Goal: Information Seeking & Learning: Learn about a topic

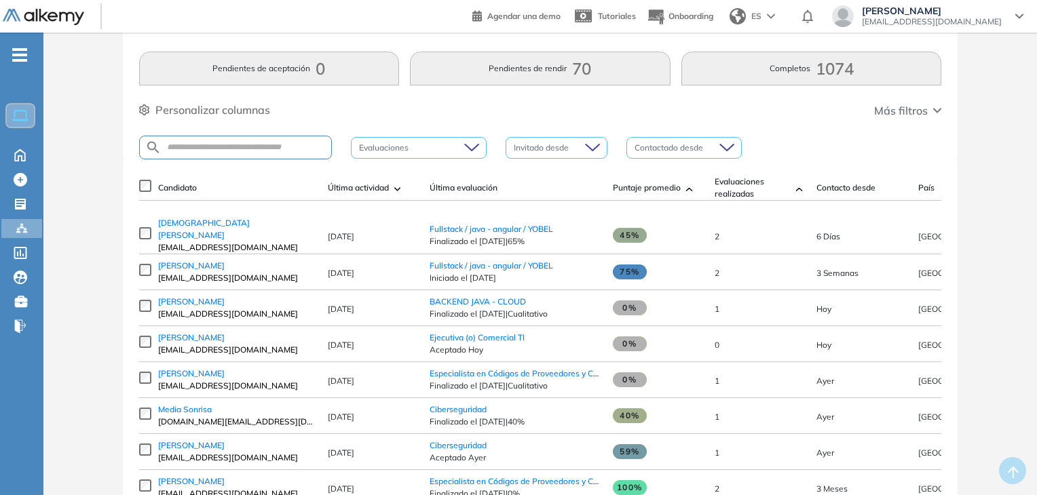
scroll to position [68, 0]
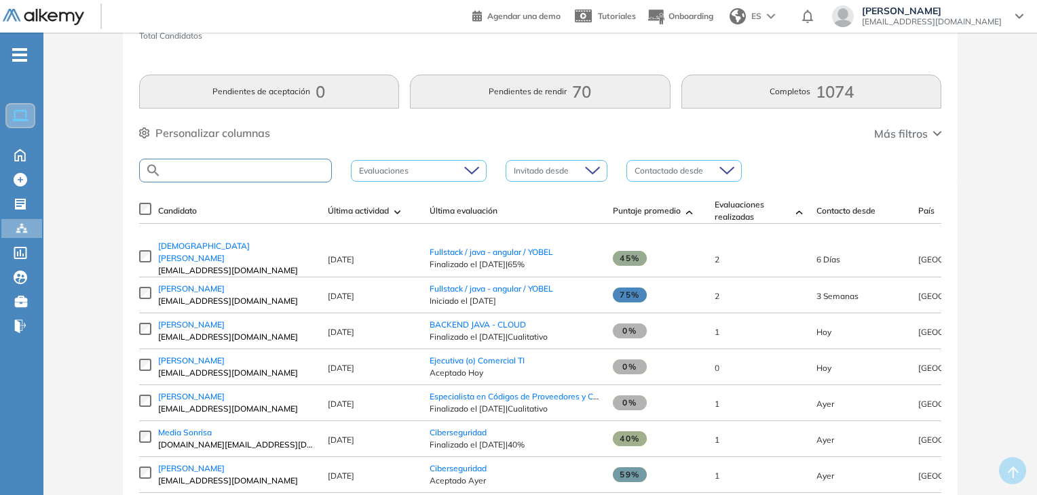
click at [258, 172] on input "text" at bounding box center [246, 171] width 170 height 10
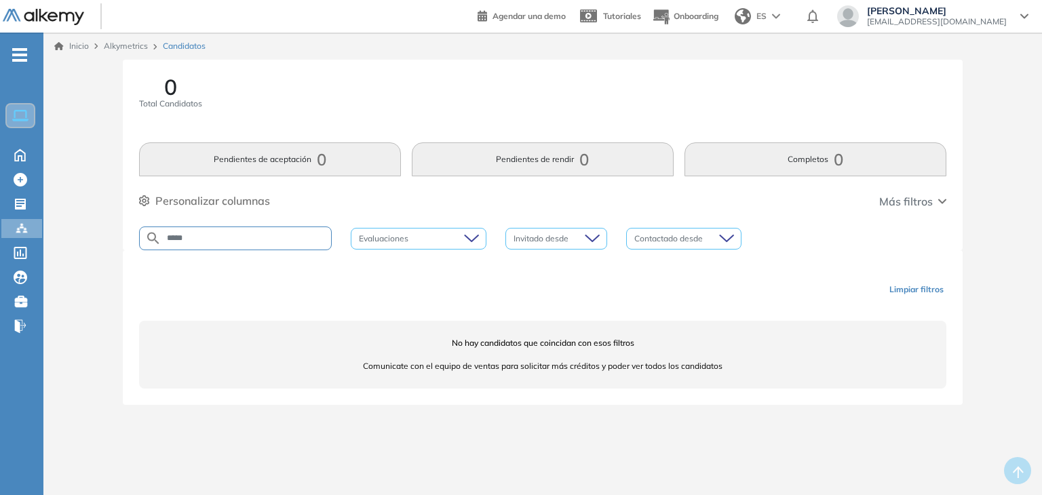
type input "****"
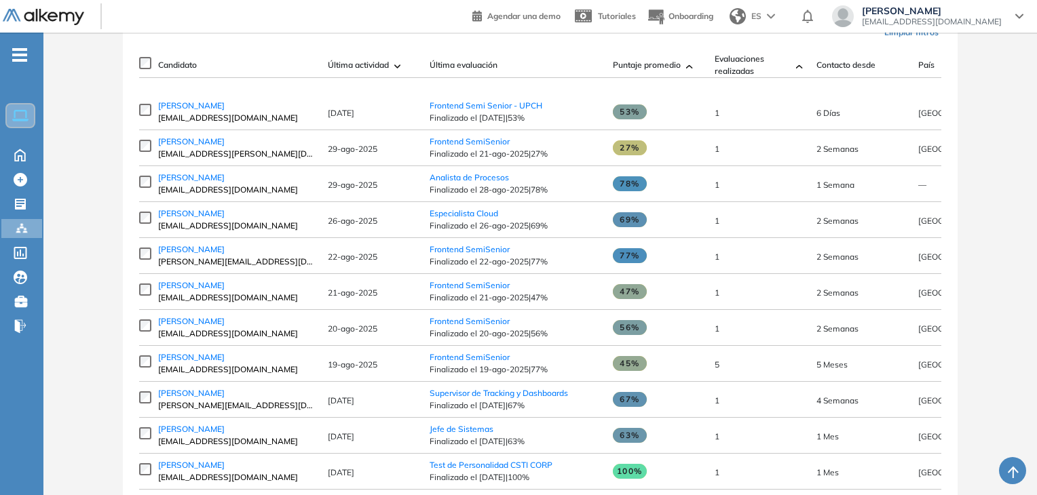
scroll to position [339, 0]
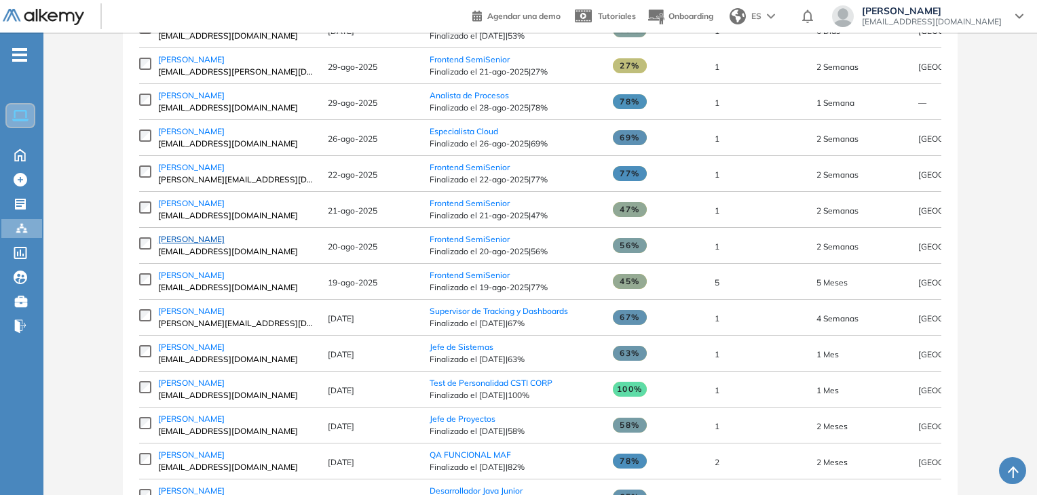
click at [225, 244] on span "[PERSON_NAME]" at bounding box center [191, 239] width 66 height 10
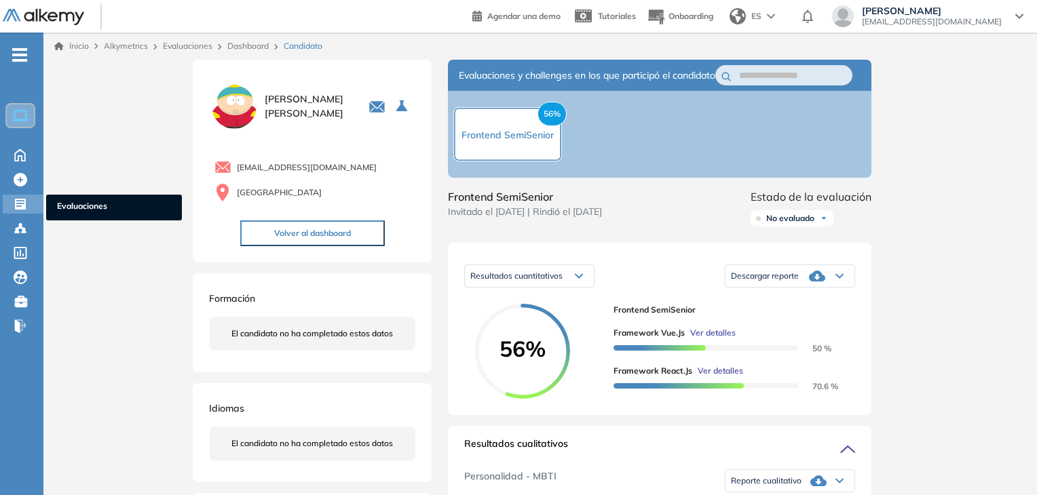
click at [18, 197] on icon at bounding box center [21, 204] width 14 height 14
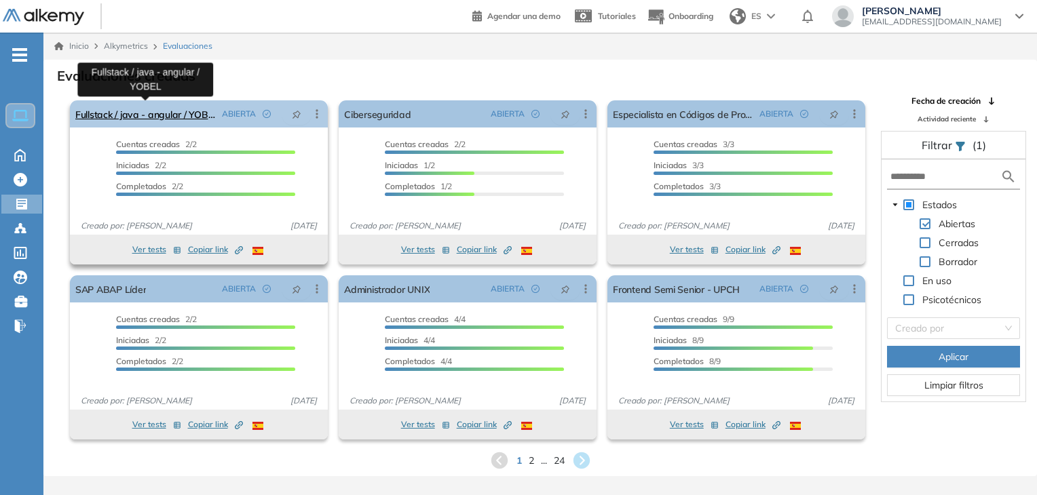
click at [143, 120] on link "Fullstack / java - angular / YOBEL" at bounding box center [145, 113] width 141 height 27
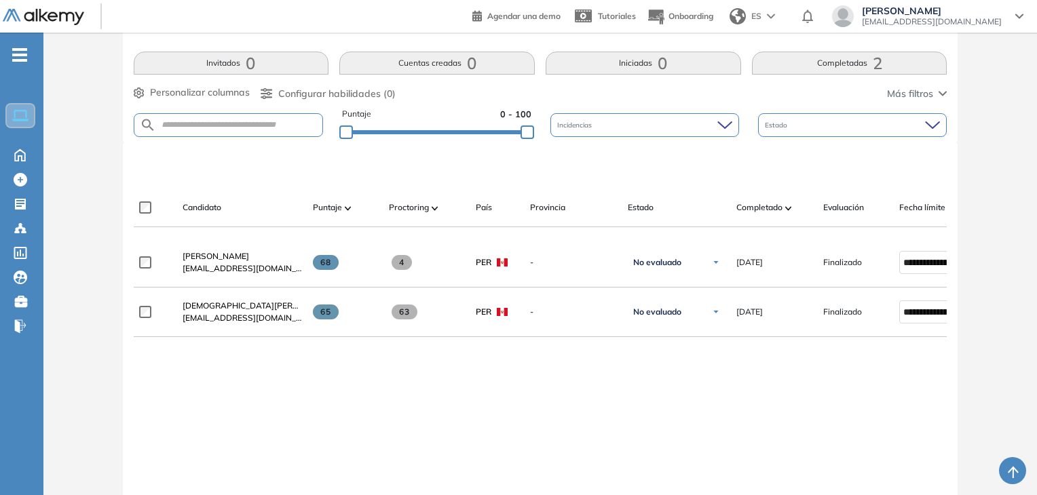
scroll to position [339, 0]
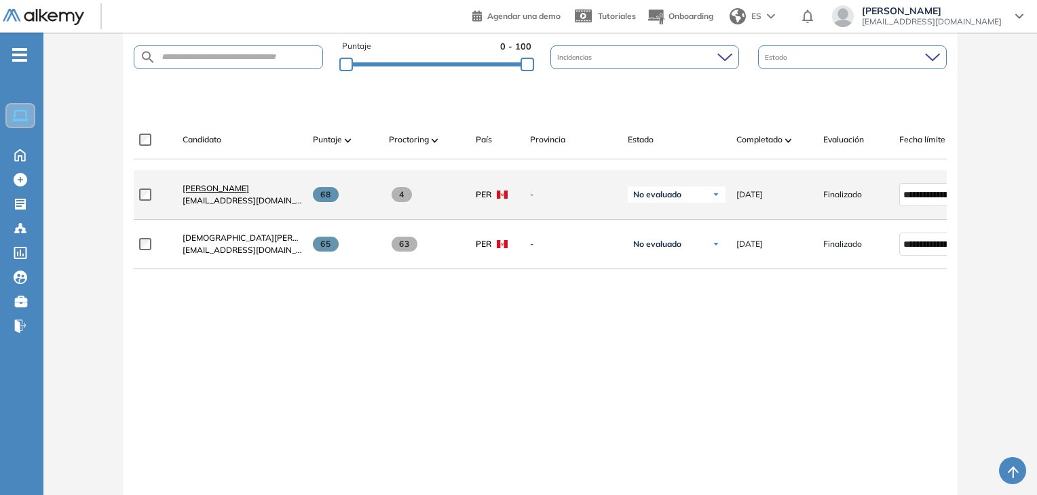
click at [230, 192] on span "[PERSON_NAME]" at bounding box center [216, 188] width 66 height 10
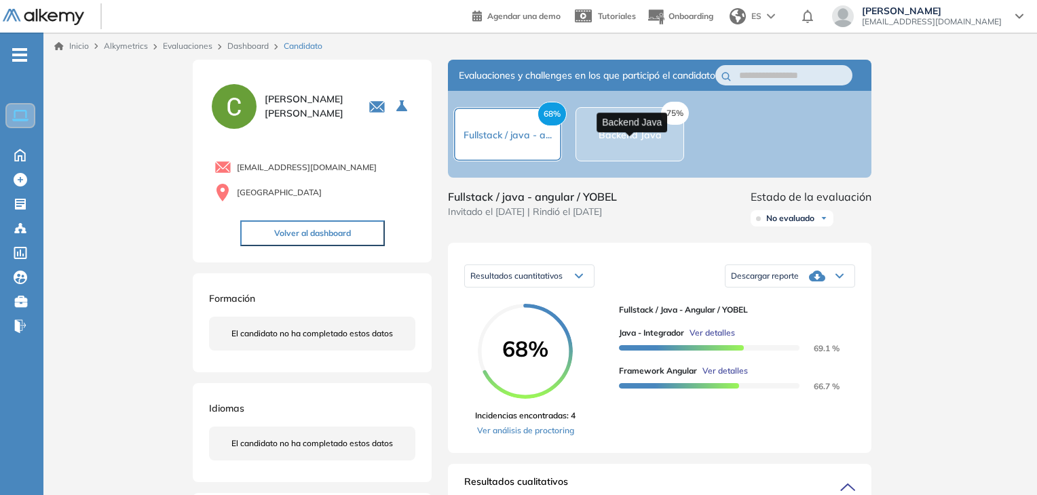
click at [635, 141] on span "Backend Java" at bounding box center [629, 135] width 63 height 12
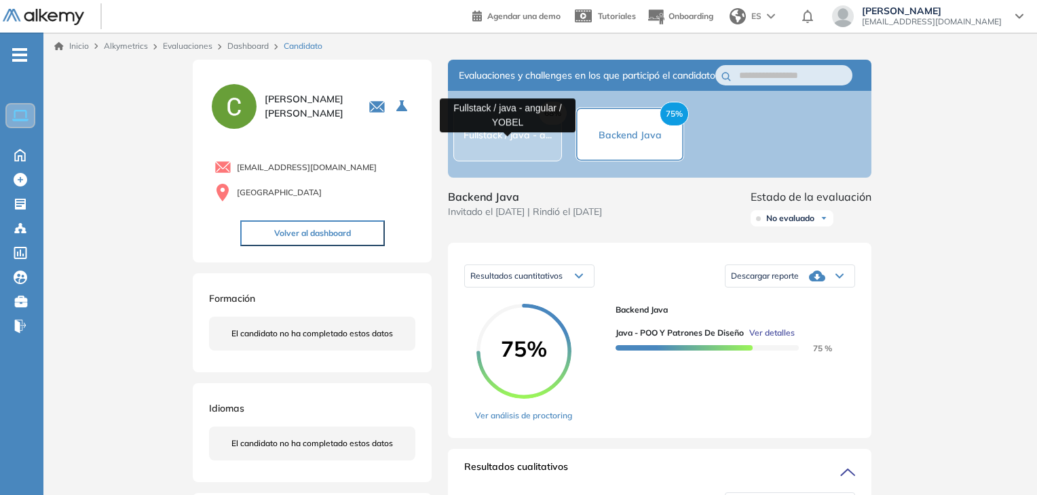
click at [518, 141] on span "Fullstack / java - a..." at bounding box center [507, 135] width 88 height 12
